Goal: Task Accomplishment & Management: Manage account settings

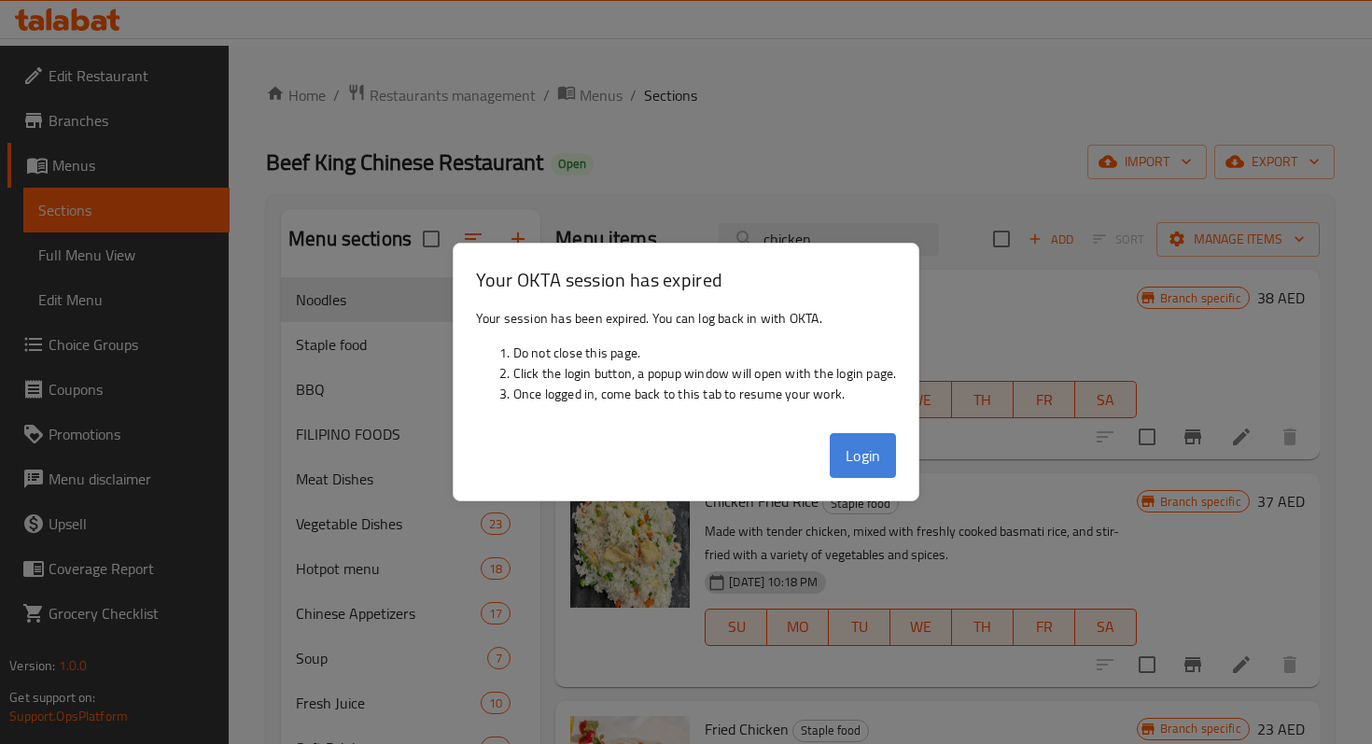
click at [869, 452] on button "Login" at bounding box center [863, 455] width 67 height 45
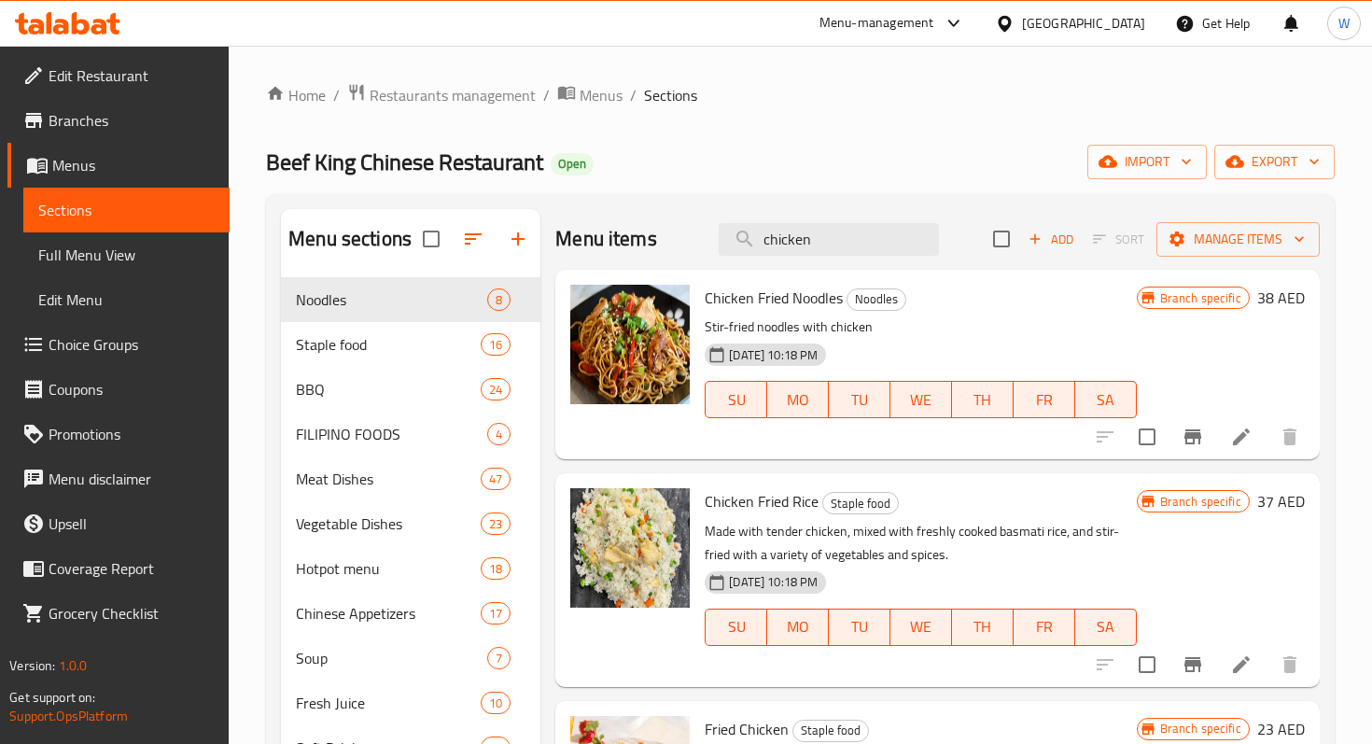
click at [111, 199] on span "Sections" at bounding box center [125, 210] width 175 height 22
click at [429, 93] on span "Restaurants management" at bounding box center [453, 95] width 166 height 22
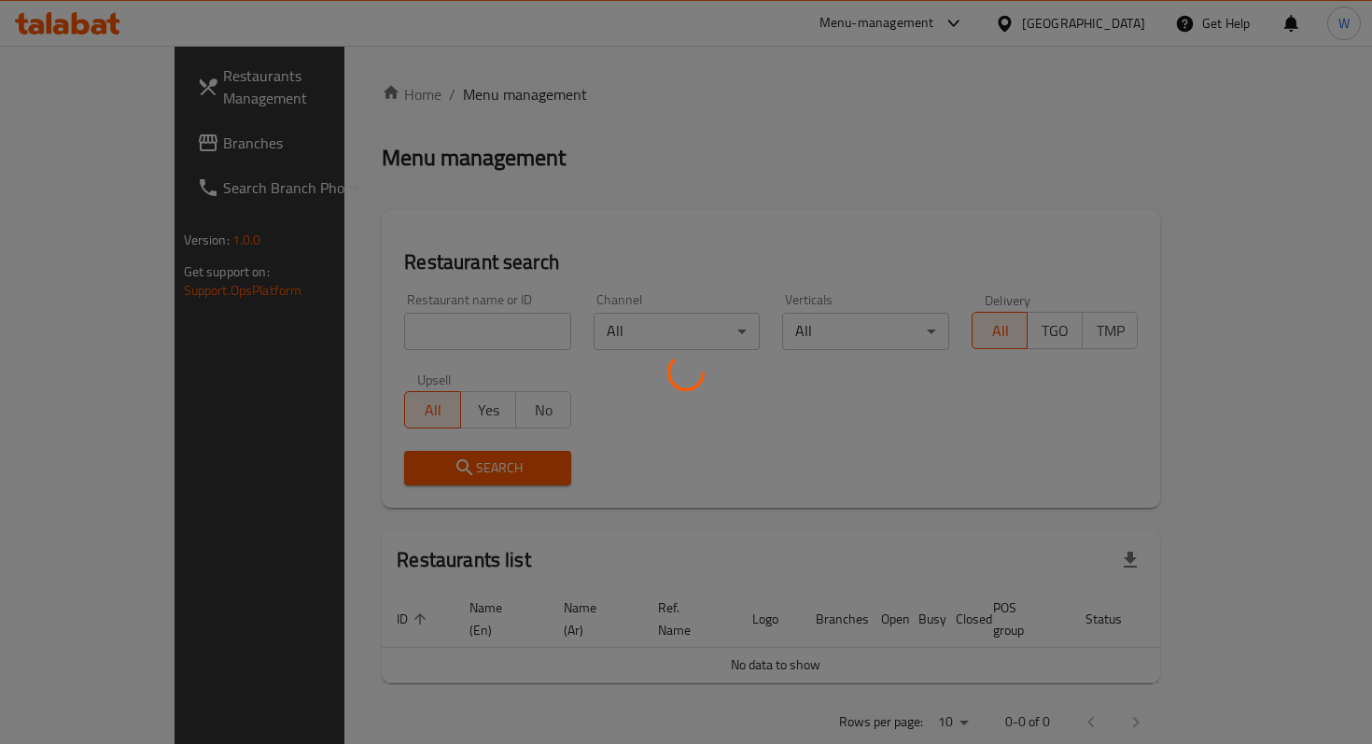
click at [415, 330] on div at bounding box center [686, 372] width 1372 height 744
click at [434, 331] on div at bounding box center [686, 372] width 1372 height 744
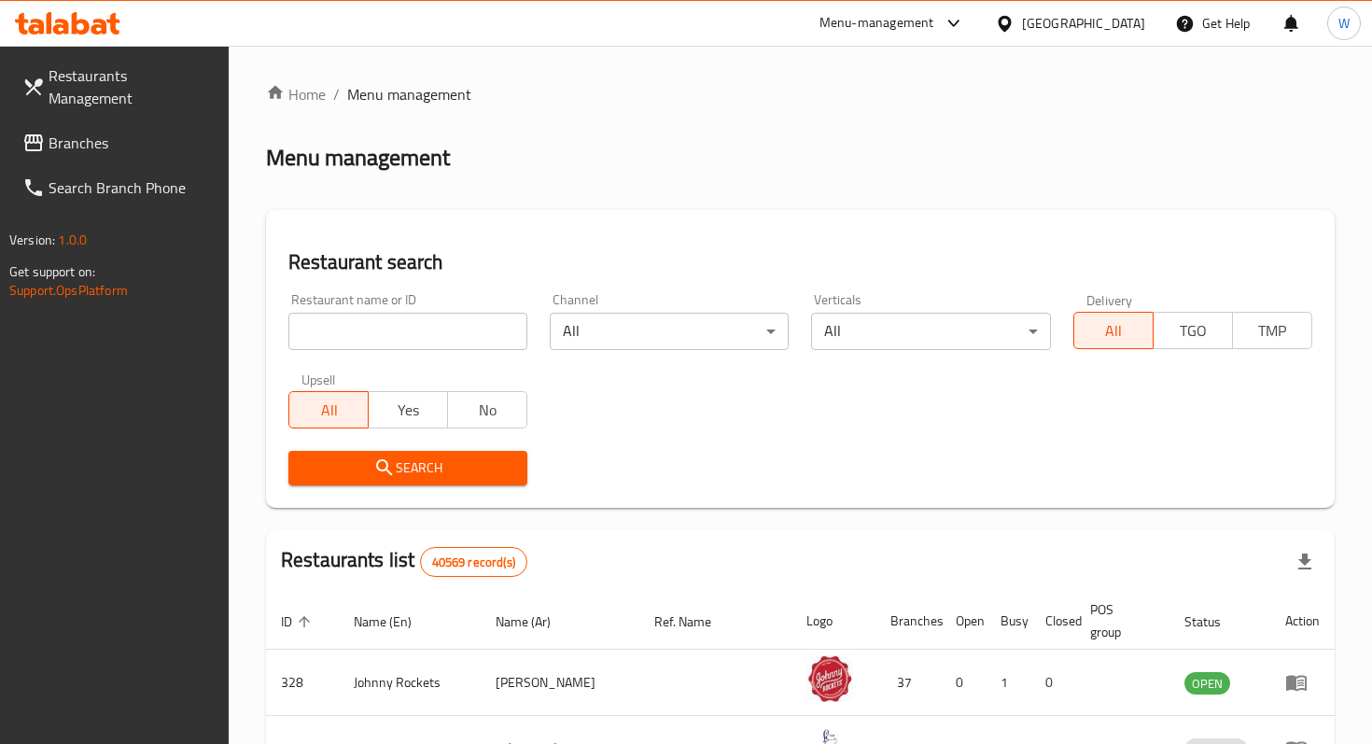
click at [446, 334] on input "search" at bounding box center [407, 331] width 239 height 37
type input "feng house"
click at [440, 466] on span "Search" at bounding box center [407, 467] width 209 height 23
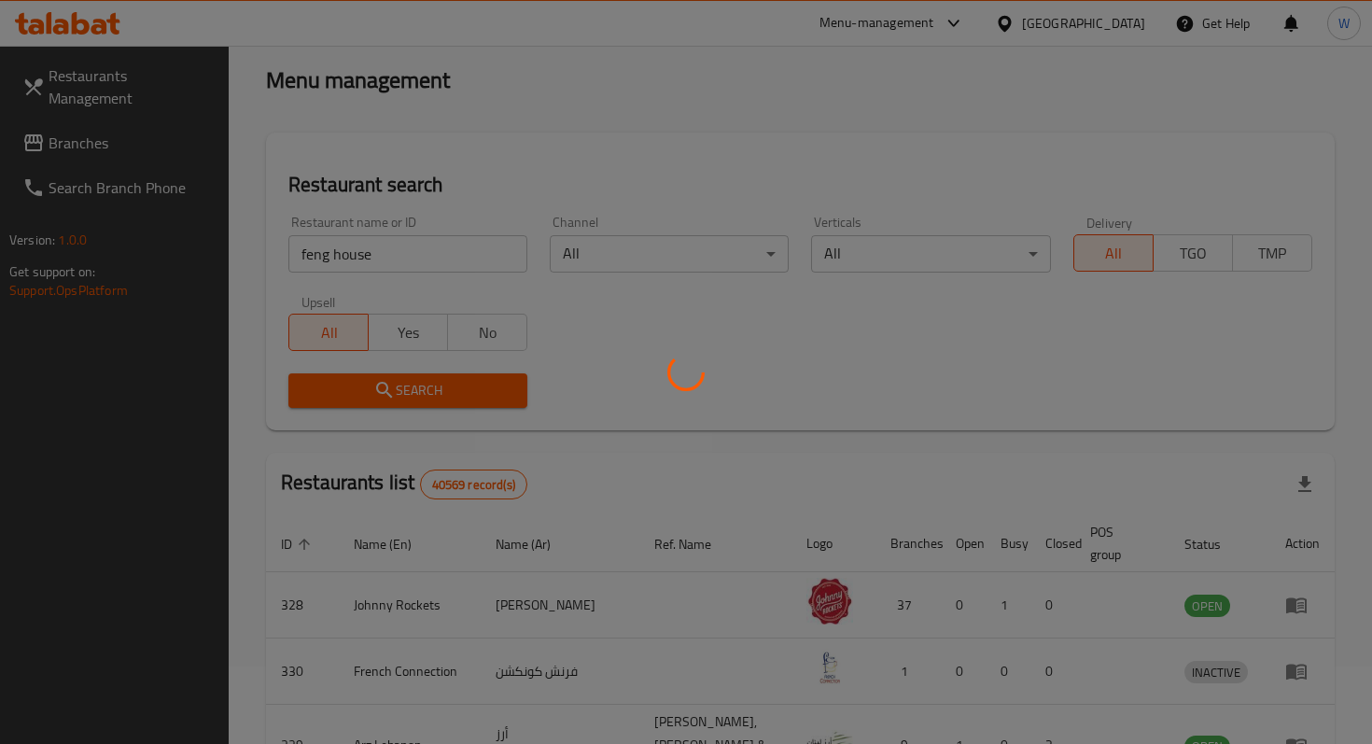
scroll to position [74, 0]
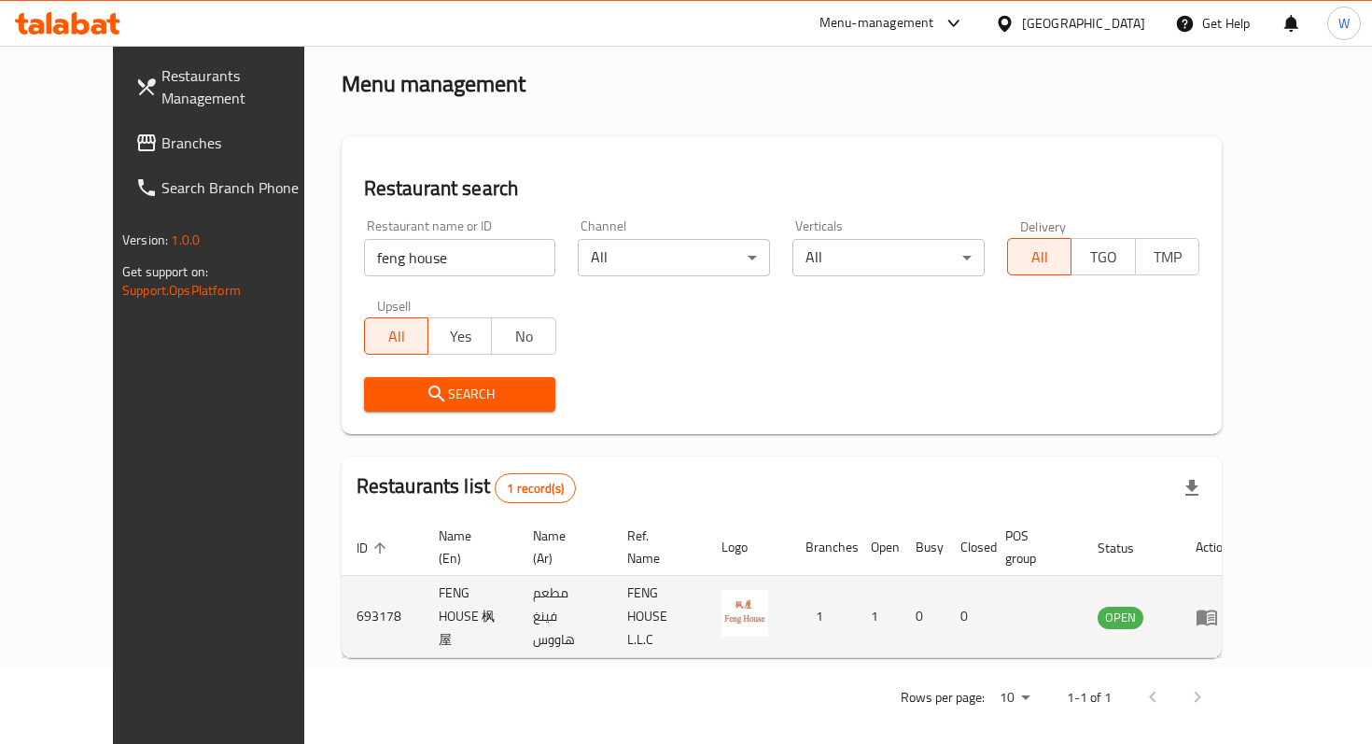
click at [1218, 606] on icon "enhanced table" at bounding box center [1206, 617] width 22 height 22
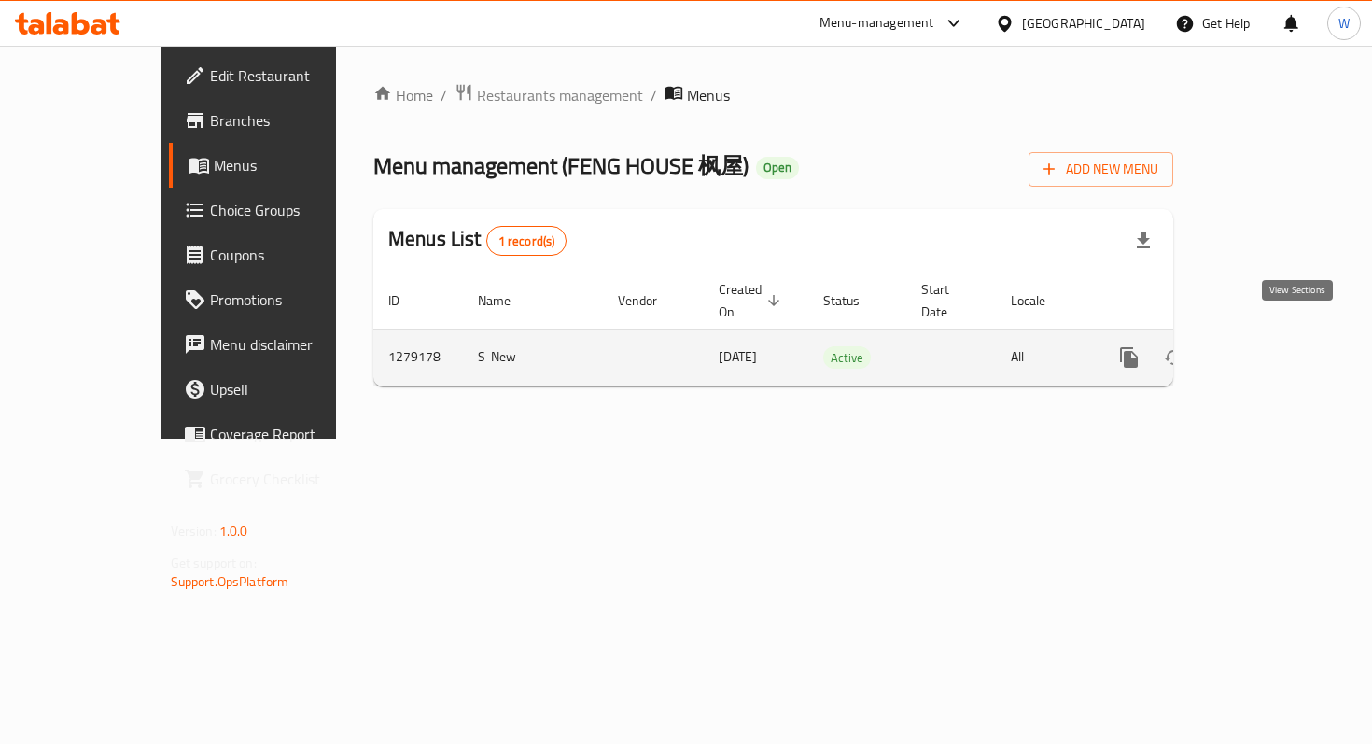
click at [1275, 346] on icon "enhanced table" at bounding box center [1263, 357] width 22 height 22
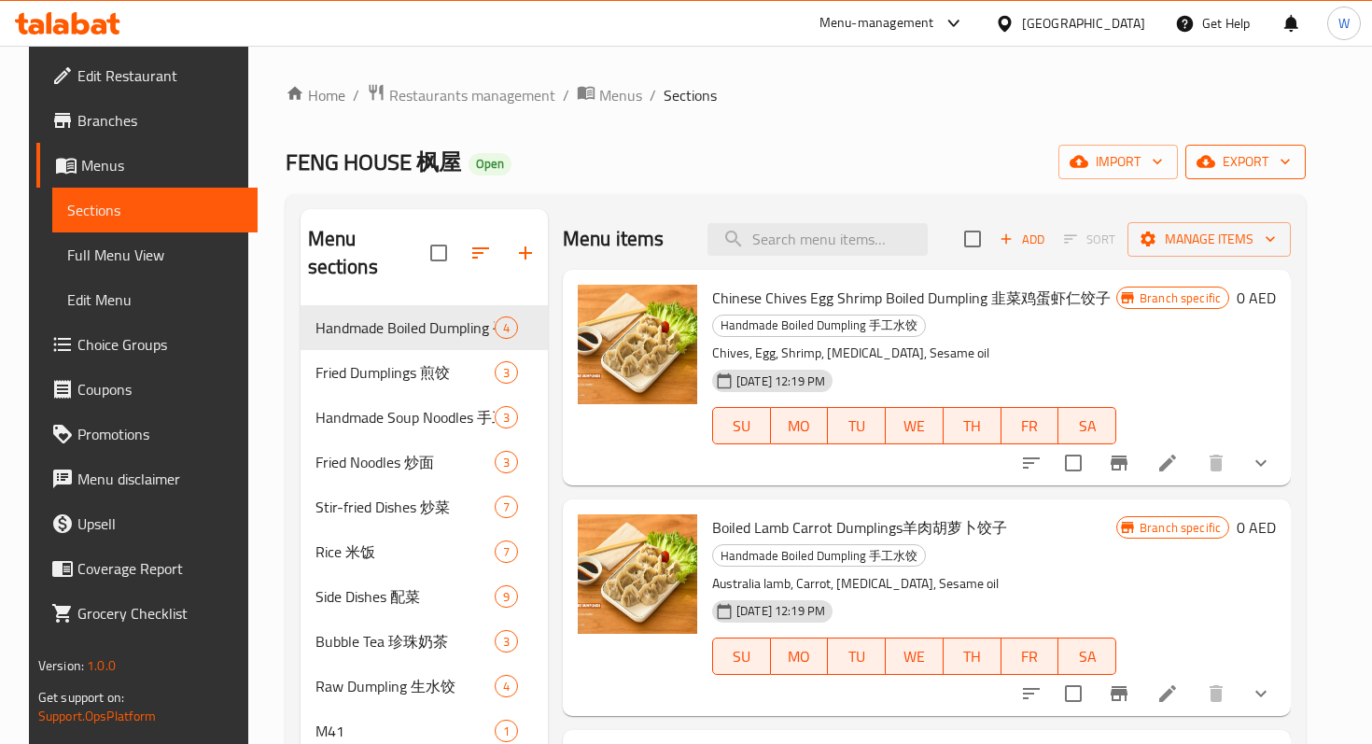
click at [1248, 171] on span "export" at bounding box center [1245, 161] width 91 height 23
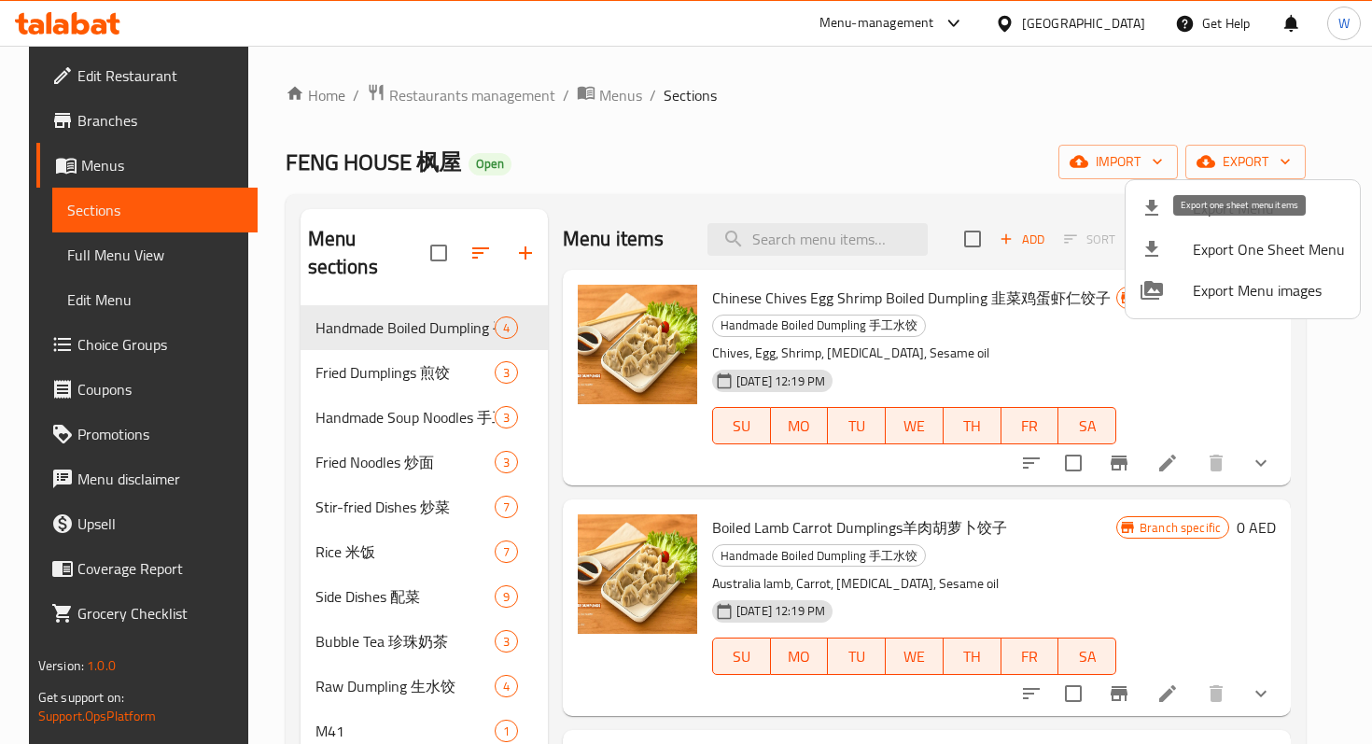
click at [1236, 247] on span "Export One Sheet Menu" at bounding box center [1269, 249] width 152 height 22
click at [470, 91] on div at bounding box center [686, 372] width 1372 height 744
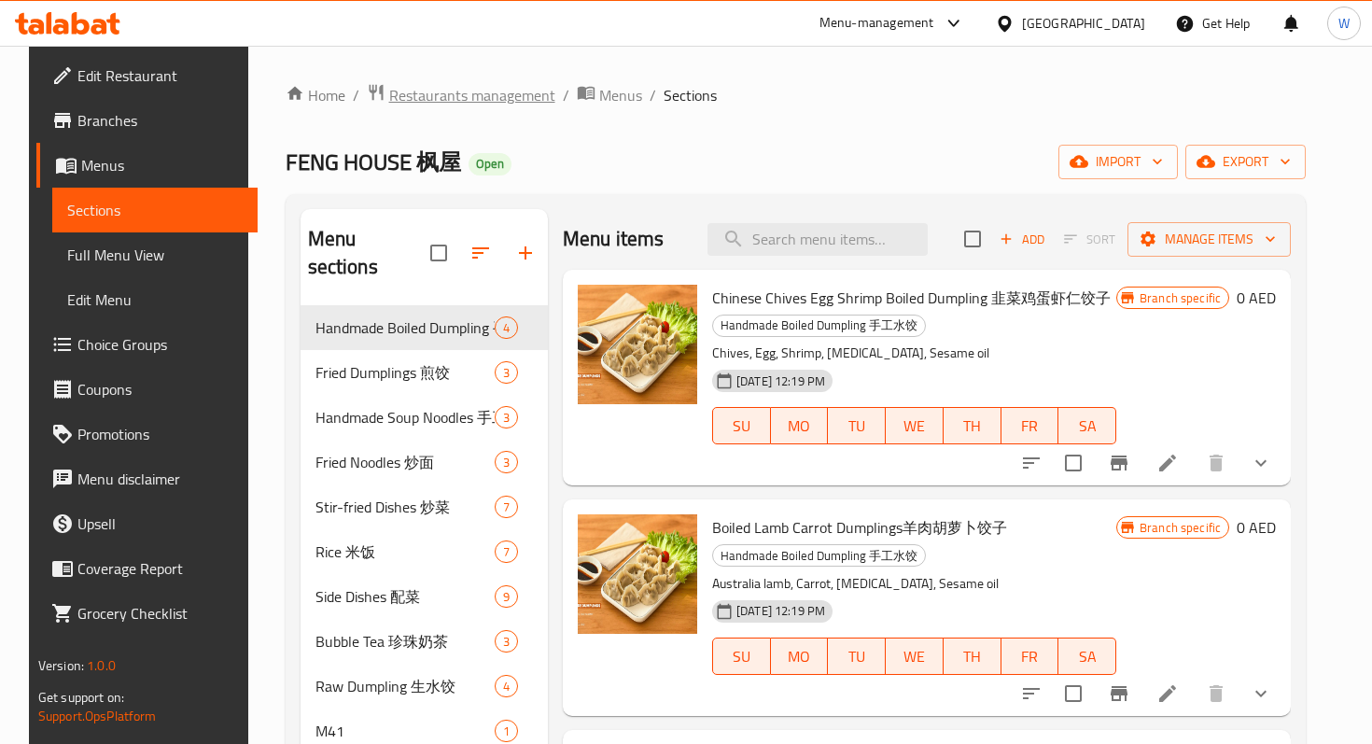
click at [470, 93] on span "Restaurants management" at bounding box center [472, 95] width 166 height 22
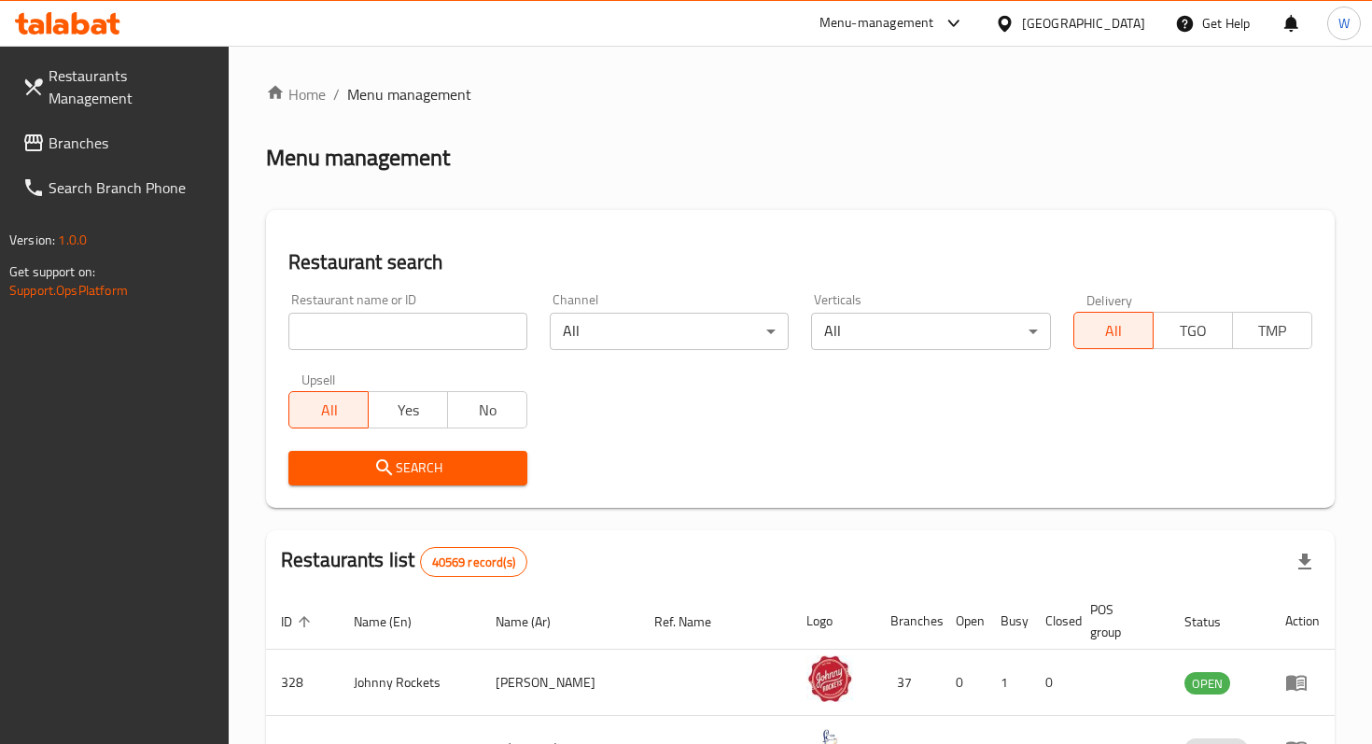
click at [466, 340] on input "search" at bounding box center [407, 331] width 239 height 37
type input "f"
type input "butter & bread"
click at [440, 477] on span "Search" at bounding box center [407, 467] width 209 height 23
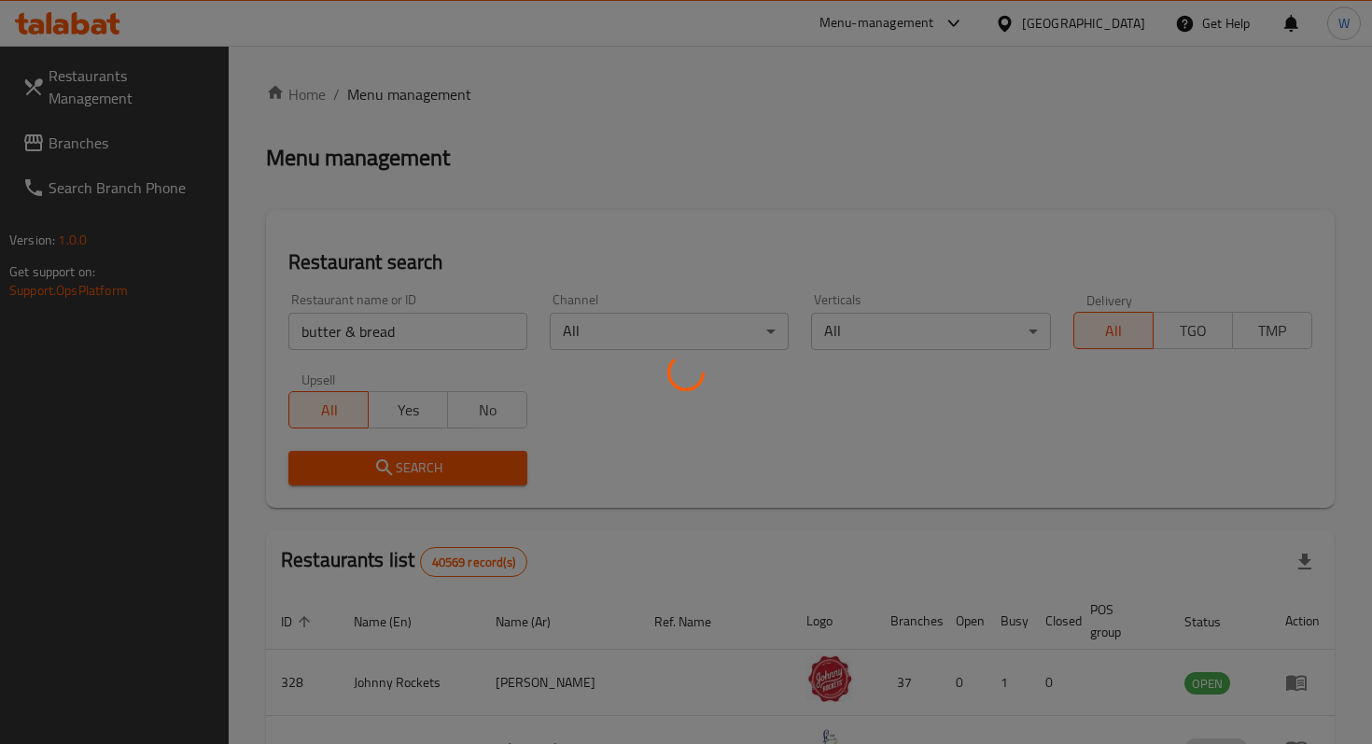
click at [440, 477] on div at bounding box center [686, 372] width 1372 height 744
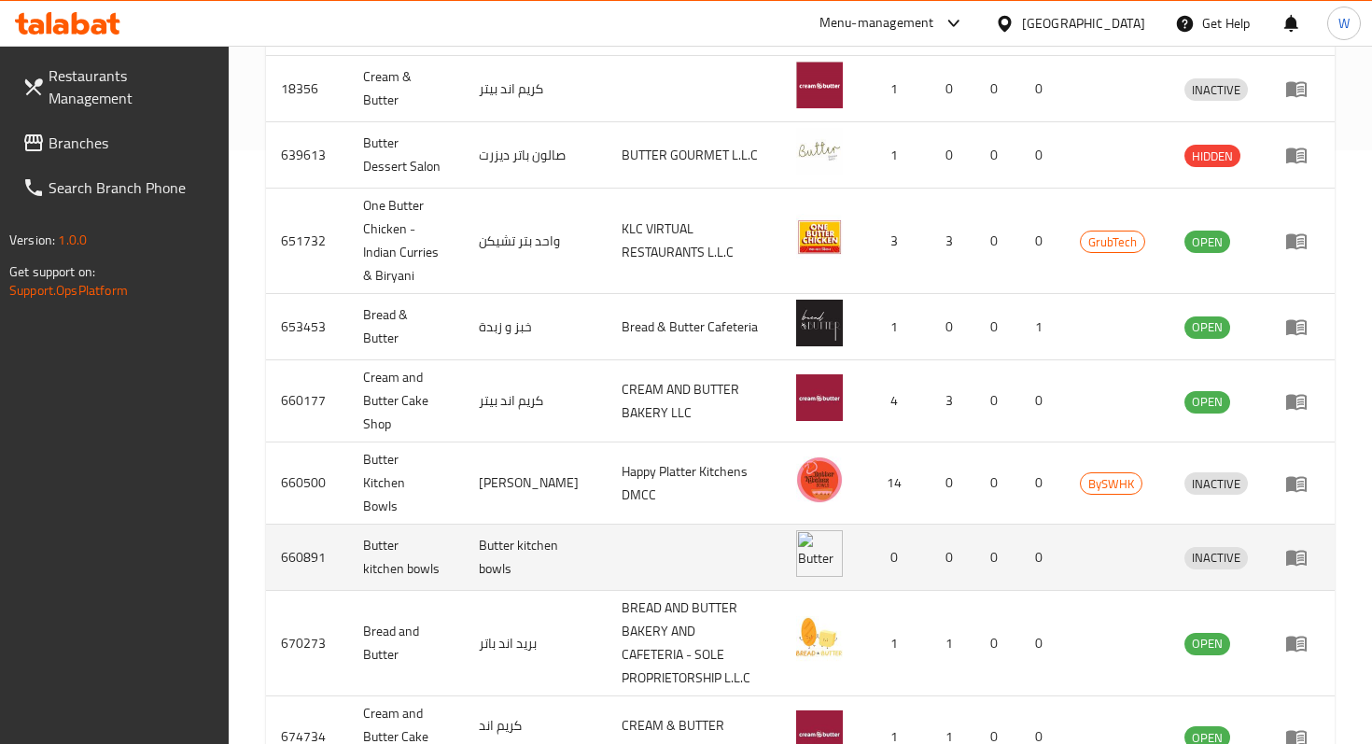
scroll to position [748, 0]
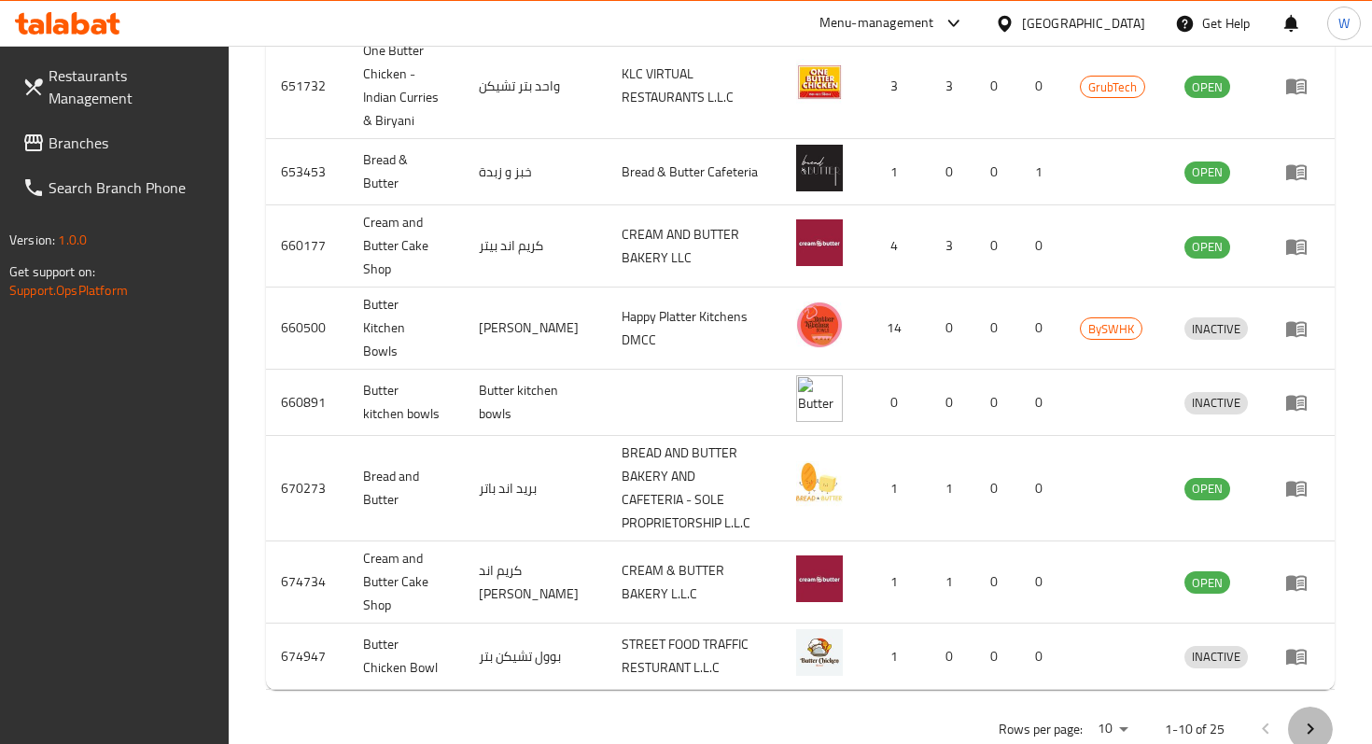
click at [1302, 718] on icon "Next page" at bounding box center [1310, 729] width 22 height 22
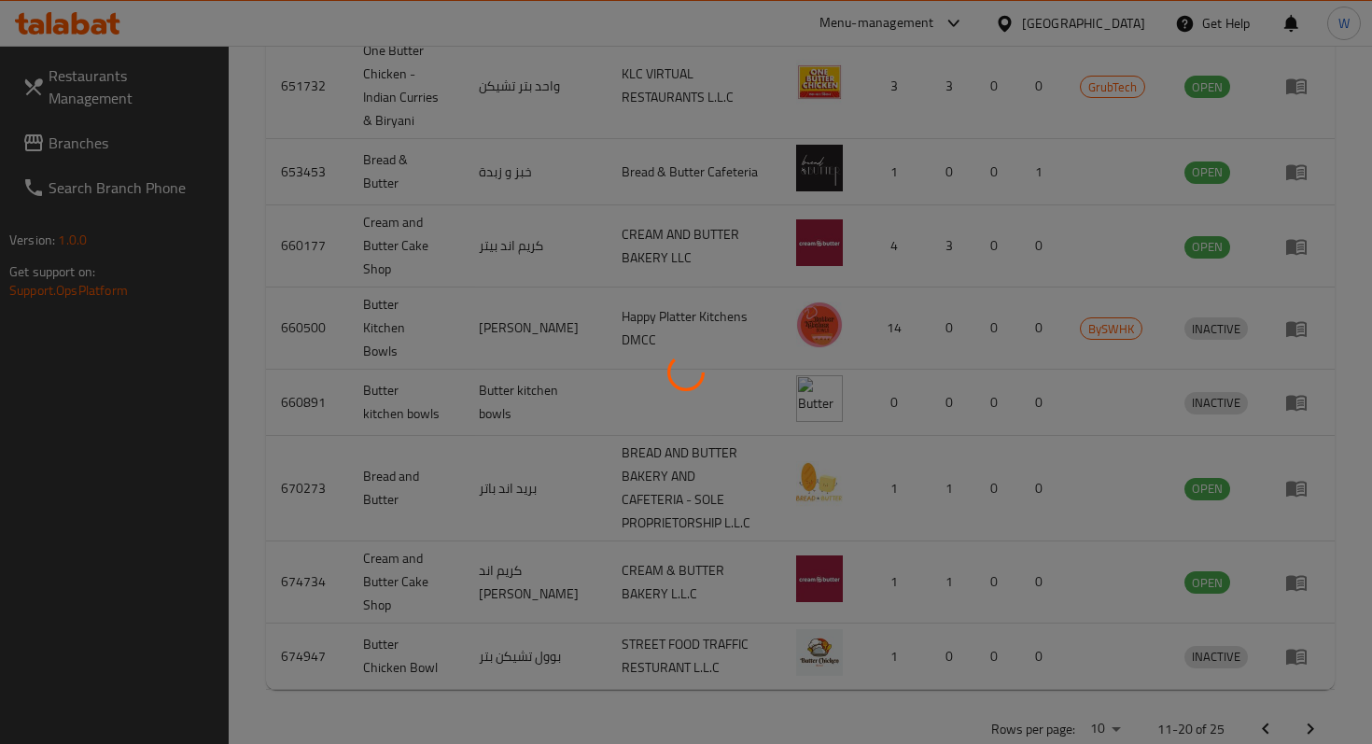
scroll to position [685, 0]
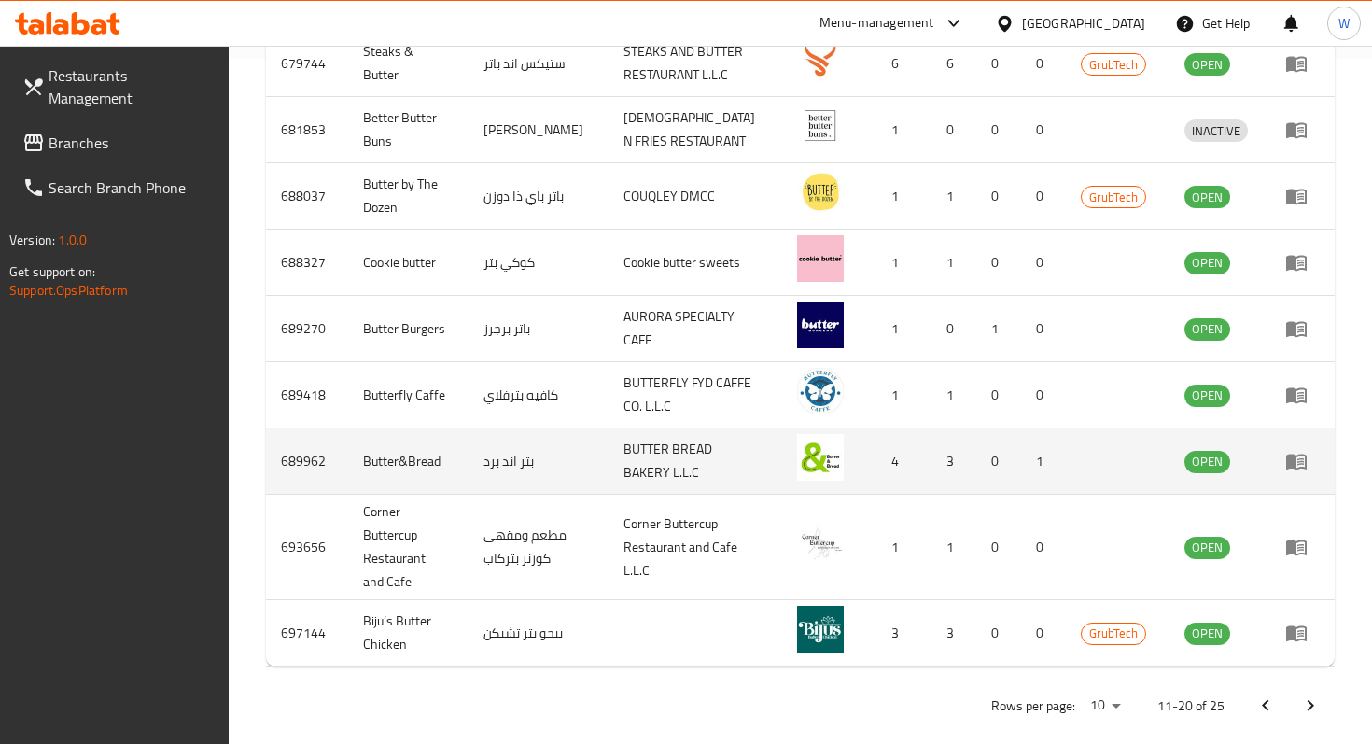
click at [1299, 463] on icon "enhanced table" at bounding box center [1300, 461] width 7 height 7
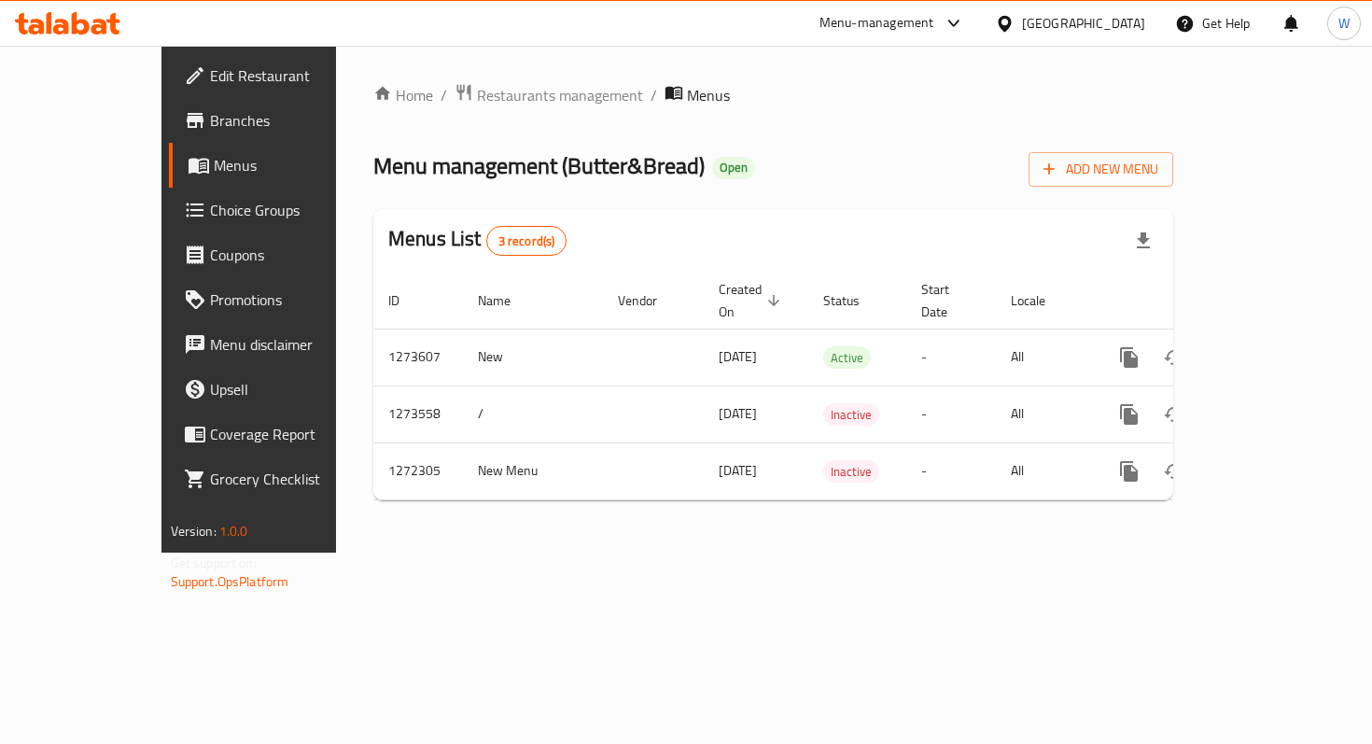
click at [210, 79] on span "Edit Restaurant" at bounding box center [292, 75] width 165 height 22
